Goal: Task Accomplishment & Management: Manage account settings

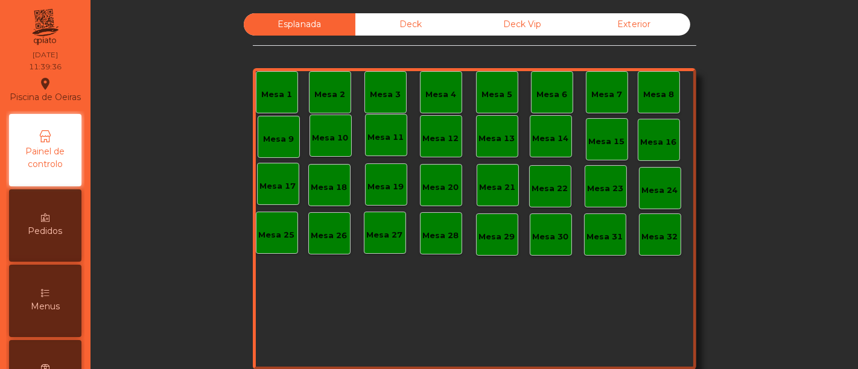
click at [505, 21] on div "Deck Vip" at bounding box center [523, 24] width 112 height 22
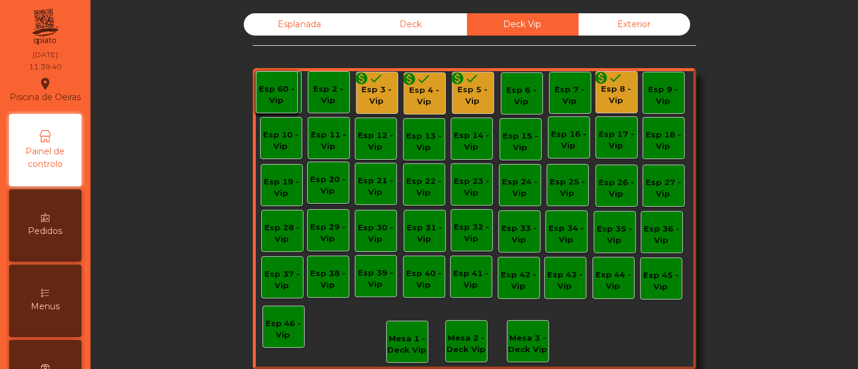
click at [419, 90] on div "Esp 4 - Vip" at bounding box center [424, 96] width 41 height 24
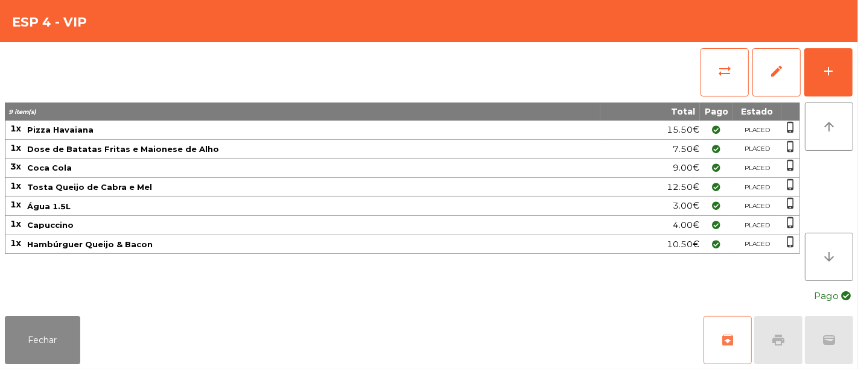
click at [725, 334] on span "archive" at bounding box center [727, 340] width 14 height 14
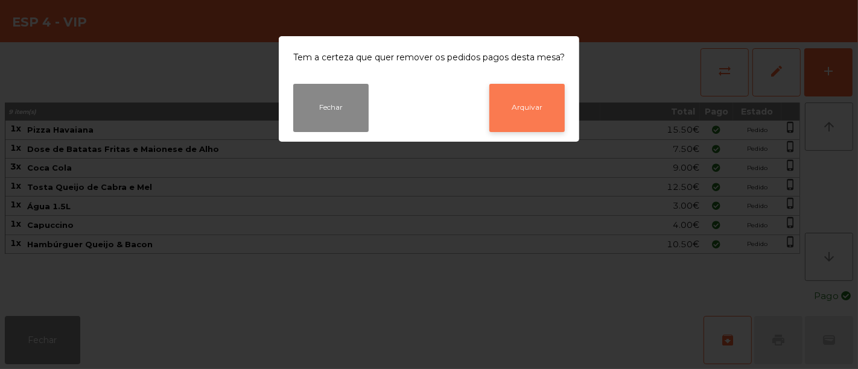
click at [540, 107] on button "Arquivar" at bounding box center [526, 108] width 75 height 48
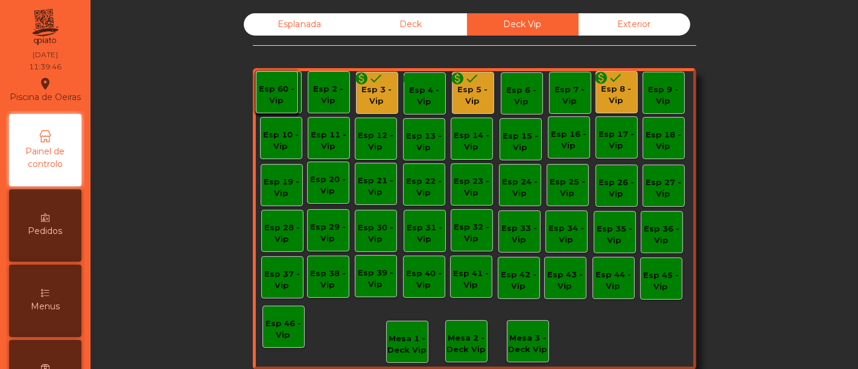
click at [373, 95] on div "Esp 3 - Vip" at bounding box center [376, 96] width 41 height 24
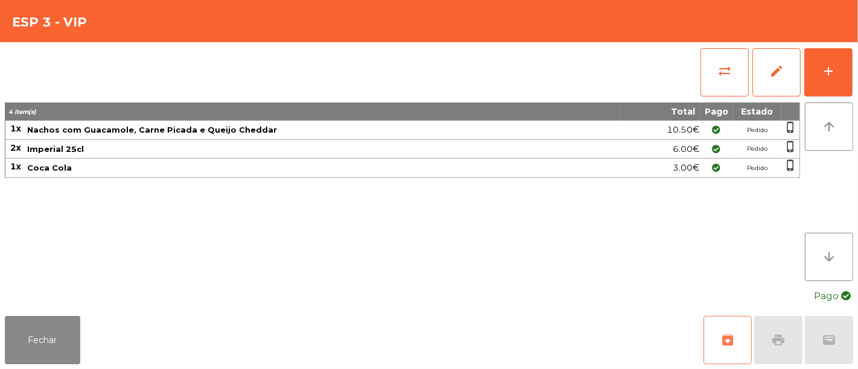
click at [722, 338] on span "archive" at bounding box center [727, 340] width 14 height 14
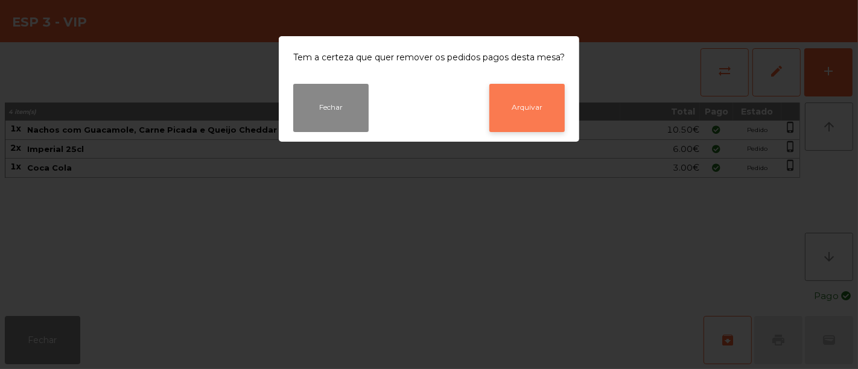
click at [521, 104] on button "Arquivar" at bounding box center [526, 108] width 75 height 48
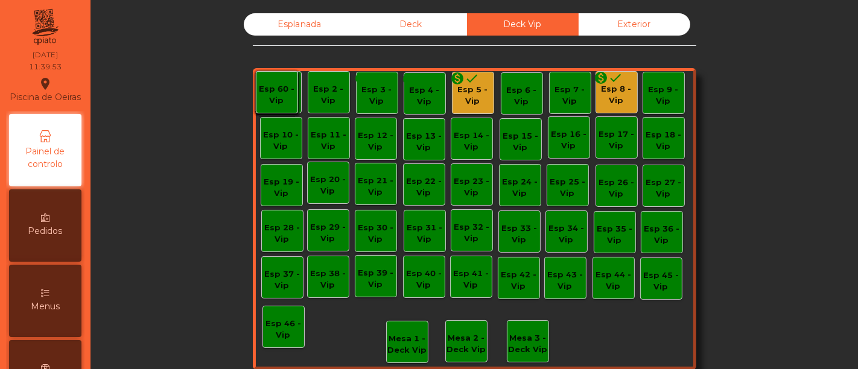
click at [465, 88] on div "monetization_on done" at bounding box center [464, 80] width 29 height 18
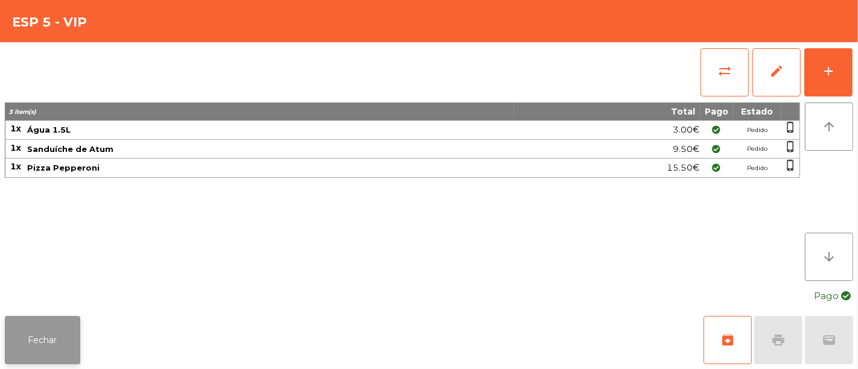
click at [39, 333] on button "Fechar" at bounding box center [42, 340] width 75 height 48
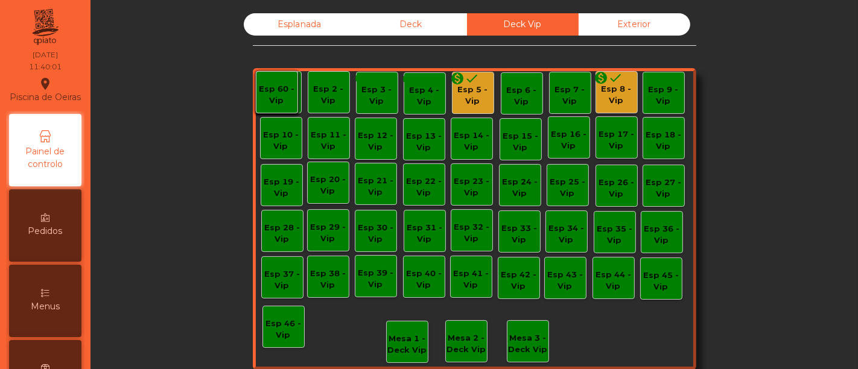
click at [605, 89] on div "Esp 8 - Vip" at bounding box center [616, 95] width 41 height 24
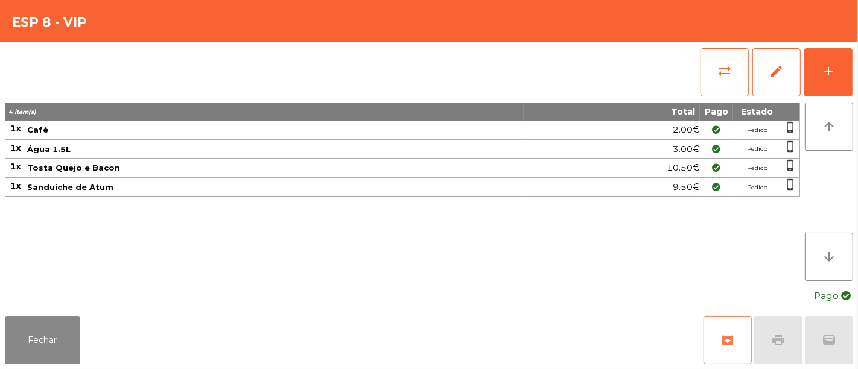
click at [719, 338] on button "archive" at bounding box center [727, 340] width 48 height 48
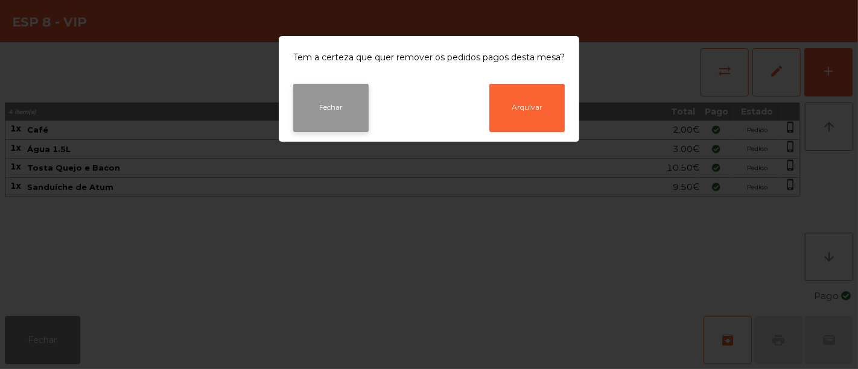
click at [326, 110] on button "Fechar" at bounding box center [330, 108] width 75 height 48
